Goal: Navigation & Orientation: Find specific page/section

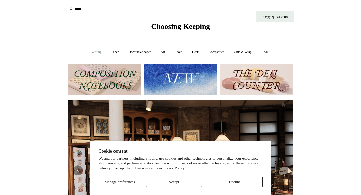
click at [95, 51] on link "Writing +" at bounding box center [96, 51] width 19 height 13
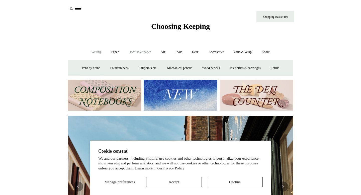
scroll to position [0, 225]
click at [163, 54] on link "Art +" at bounding box center [162, 51] width 13 height 13
click at [167, 67] on link "Pastels & charcoal" at bounding box center [158, 68] width 33 height 13
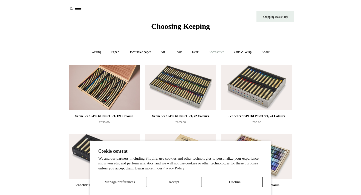
click at [219, 52] on link "Accessories +" at bounding box center [216, 51] width 25 height 13
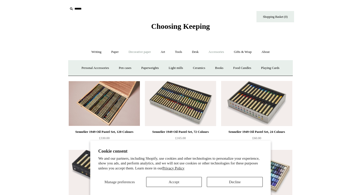
click at [136, 51] on link "Decorative paper +" at bounding box center [139, 51] width 31 height 13
click at [132, 65] on link "Wrapping & decoupage" at bounding box center [132, 68] width 40 height 13
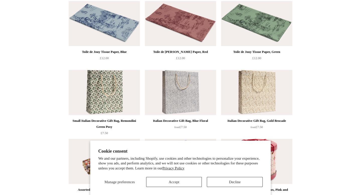
scroll to position [15, 0]
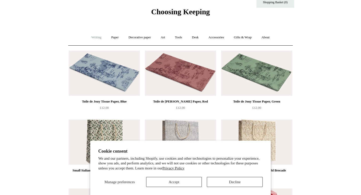
click at [97, 41] on link "Writing +" at bounding box center [96, 37] width 19 height 13
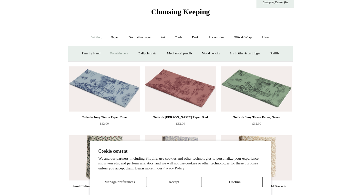
click at [121, 54] on link "Fountain pens +" at bounding box center [119, 53] width 27 height 13
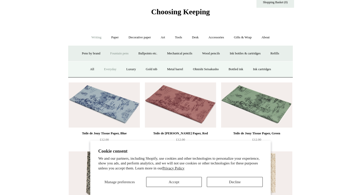
click at [108, 72] on link "Everyday" at bounding box center [111, 69] width 22 height 13
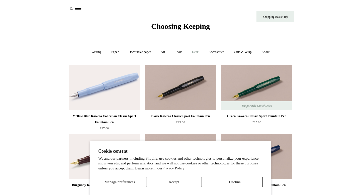
click at [203, 53] on link "Desk +" at bounding box center [196, 51] width 16 height 13
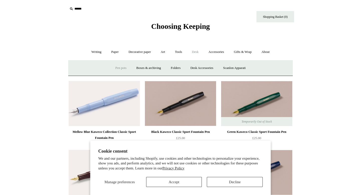
click at [119, 67] on link "Pen pots" at bounding box center [121, 68] width 20 height 13
